Goal: Task Accomplishment & Management: Manage account settings

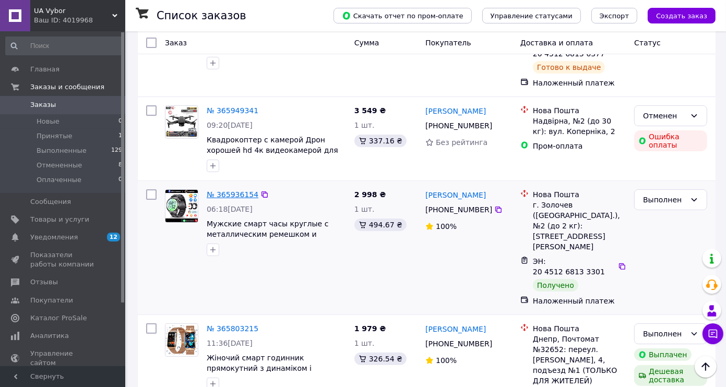
scroll to position [104, 0]
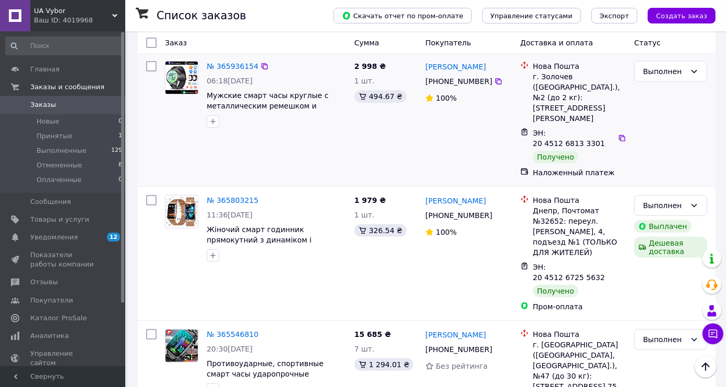
scroll to position [365, 0]
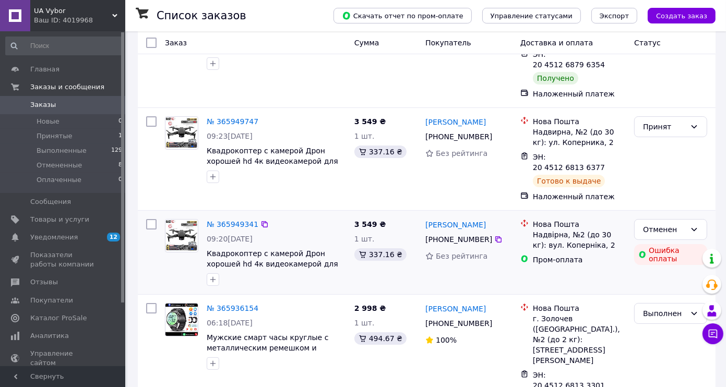
scroll to position [104, 0]
click at [78, 263] on span "Показатели работы компании" at bounding box center [63, 260] width 66 height 19
